Goal: Use online tool/utility: Utilize a website feature to perform a specific function

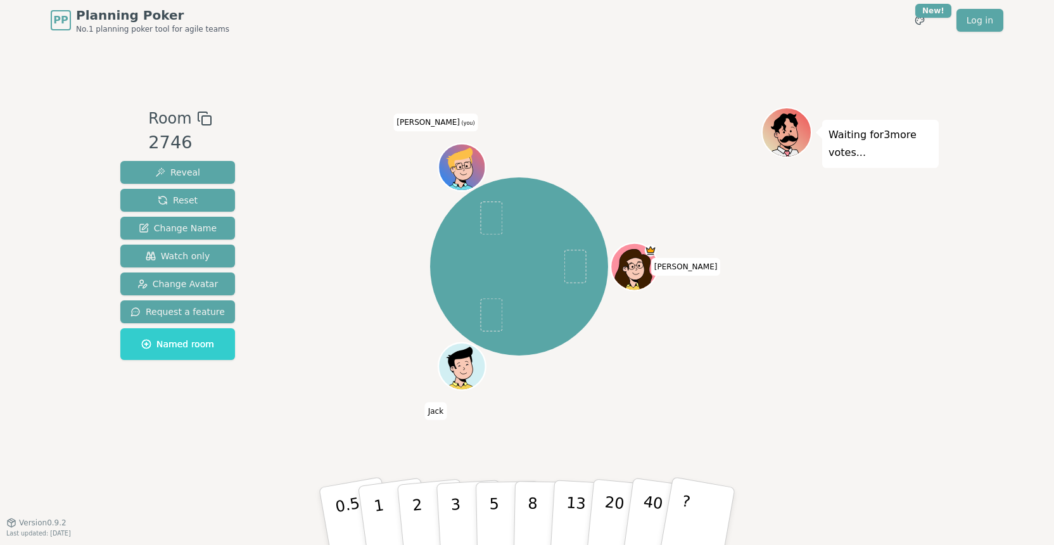
click at [468, 159] on icon at bounding box center [460, 160] width 43 height 27
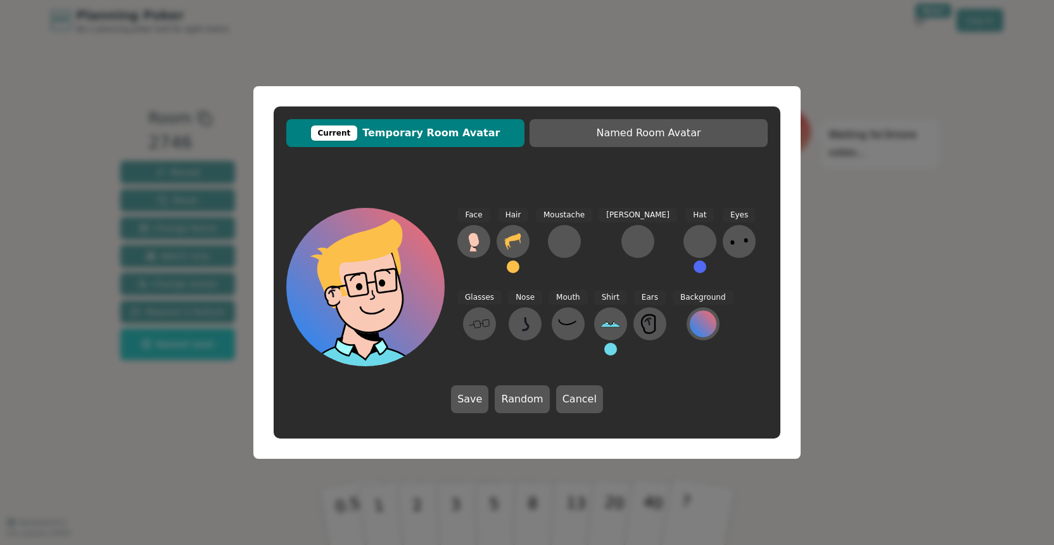
click at [902, 208] on div "Current Temporary Room Avatar Named Room Avatar Face Hair Moustache [PERSON_NAM…" at bounding box center [527, 272] width 1054 height 545
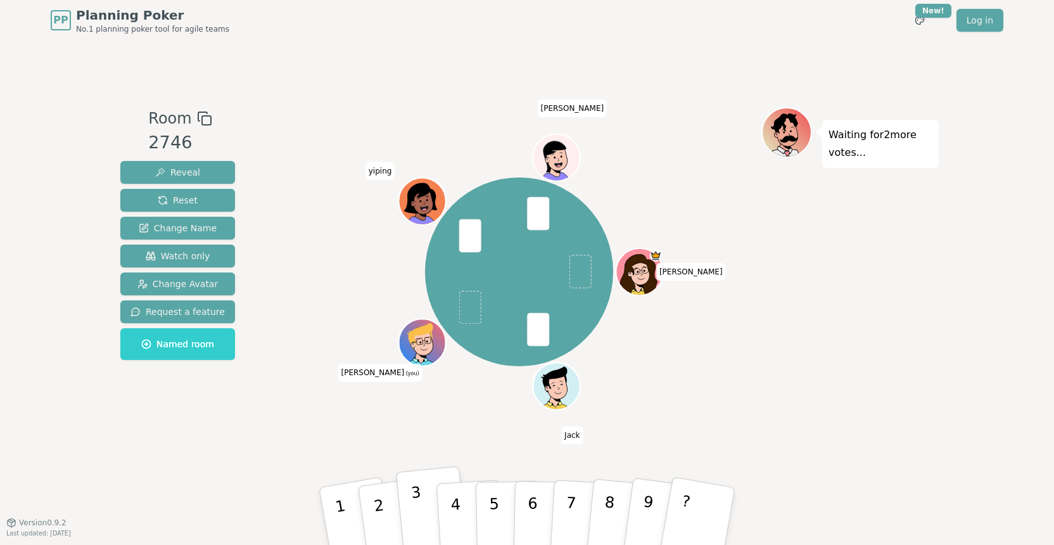
click at [412, 514] on button "3" at bounding box center [432, 516] width 72 height 101
click at [369, 499] on button "2" at bounding box center [393, 516] width 75 height 103
click at [388, 499] on button "2" at bounding box center [393, 516] width 75 height 103
click at [421, 501] on button "3" at bounding box center [432, 516] width 72 height 101
click at [381, 514] on p "2" at bounding box center [380, 517] width 19 height 69
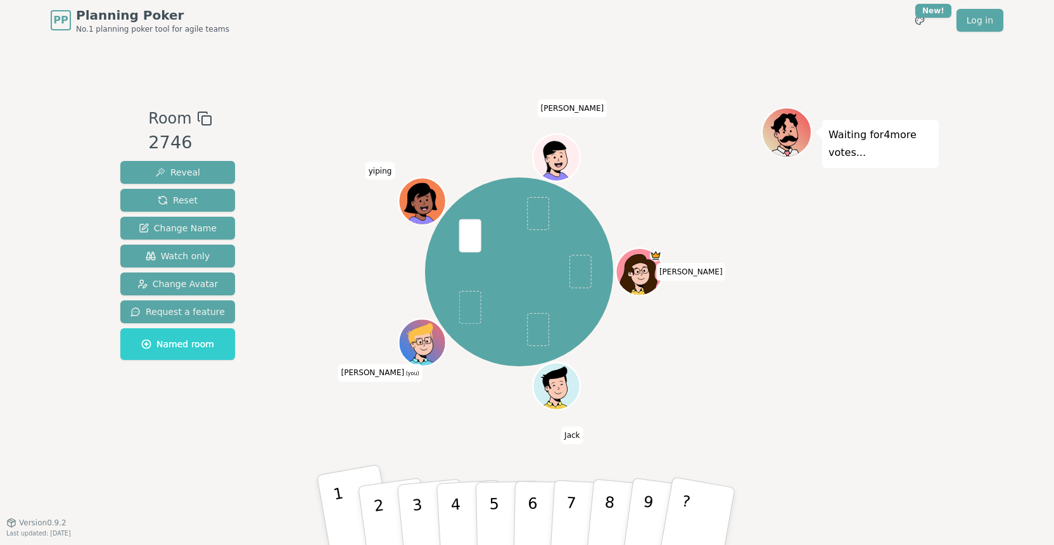
click at [345, 515] on button "1" at bounding box center [356, 516] width 79 height 105
click at [414, 502] on p "3" at bounding box center [419, 517] width 16 height 69
